Goal: Book appointment/travel/reservation

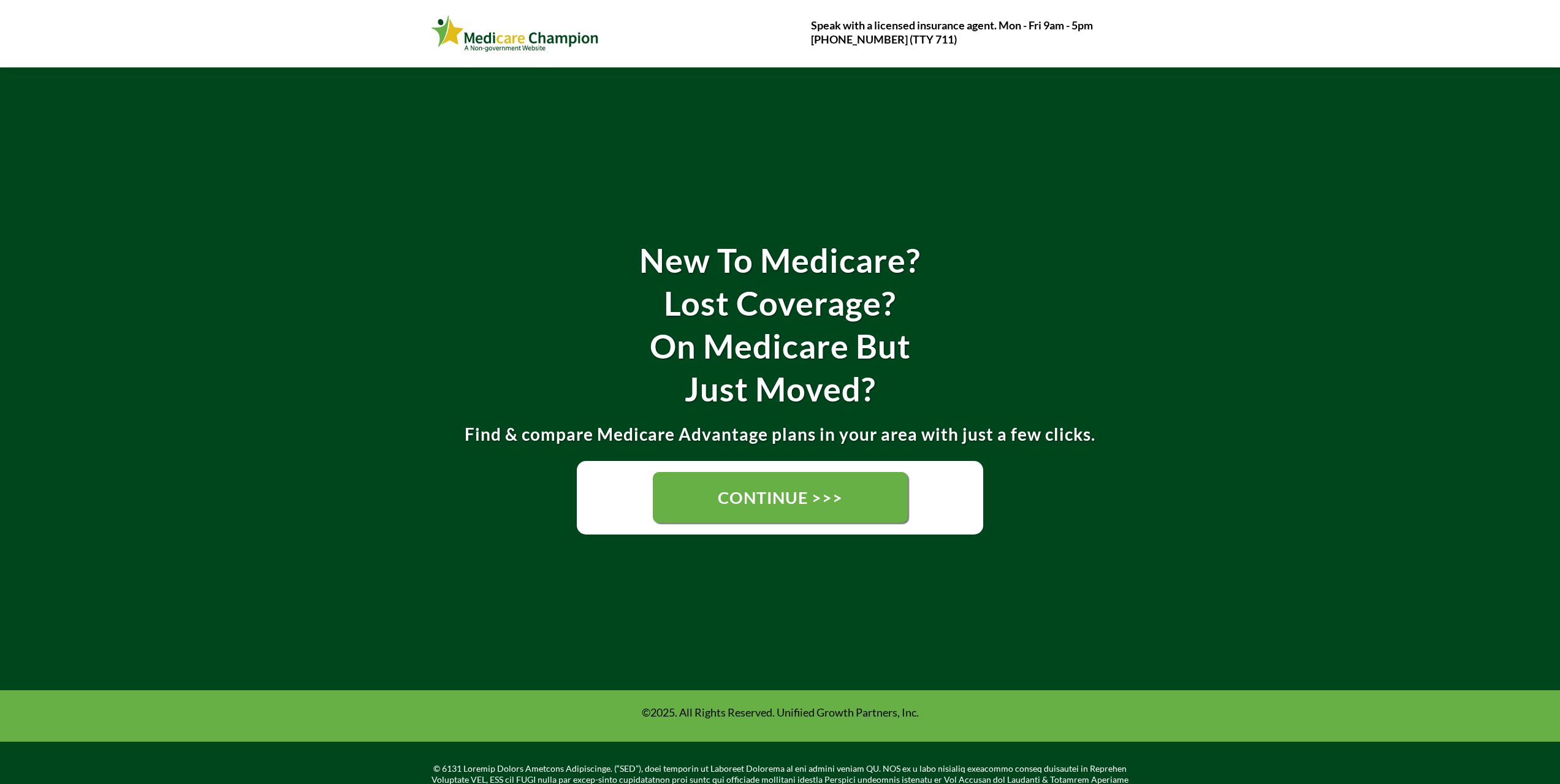
click at [769, 491] on span "CONTINUE >>>" at bounding box center [780, 497] width 126 height 23
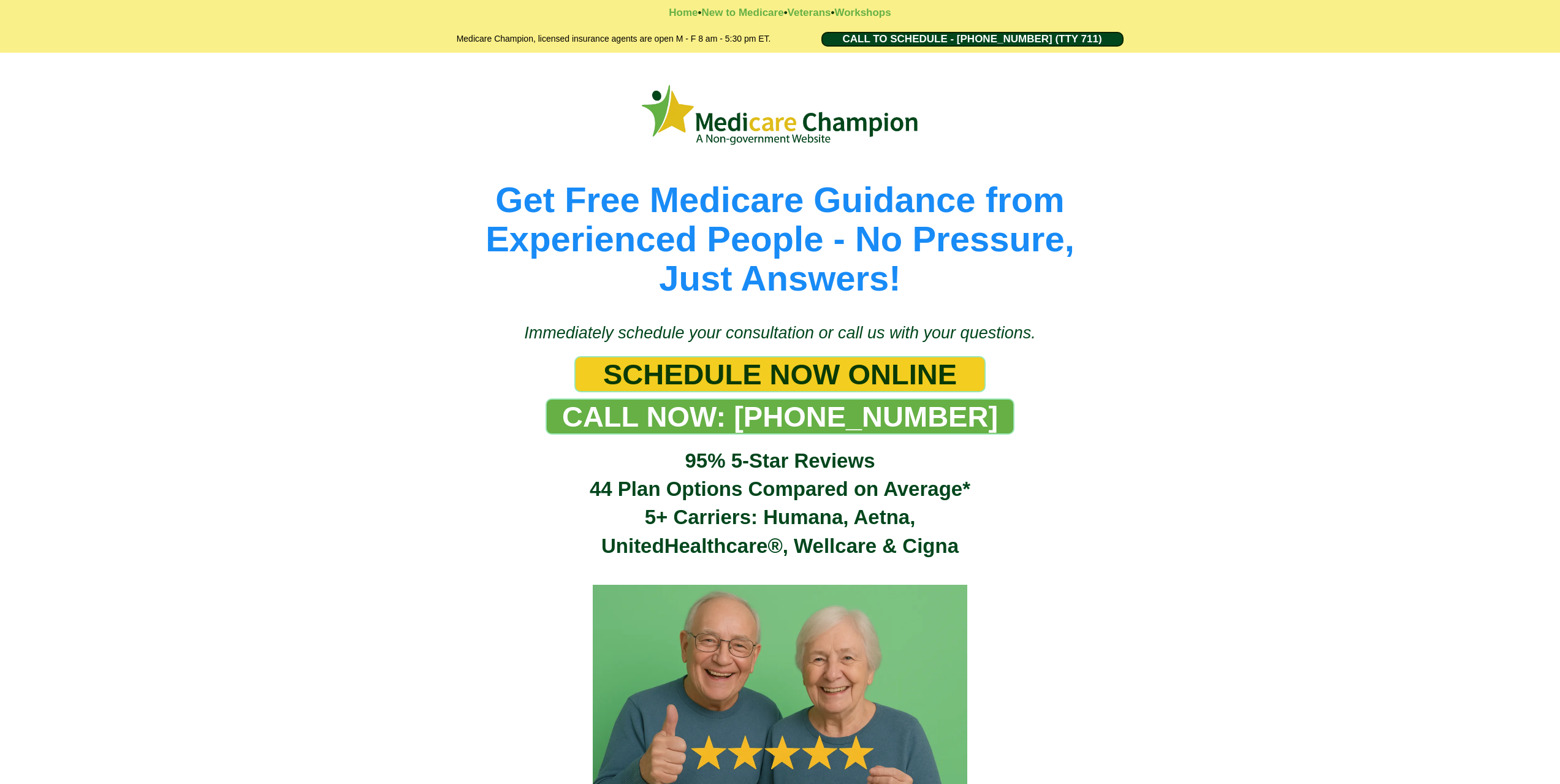
click at [651, 376] on span "SCHEDULE NOW ONLINE" at bounding box center [780, 374] width 354 height 33
